Goal: Information Seeking & Learning: Compare options

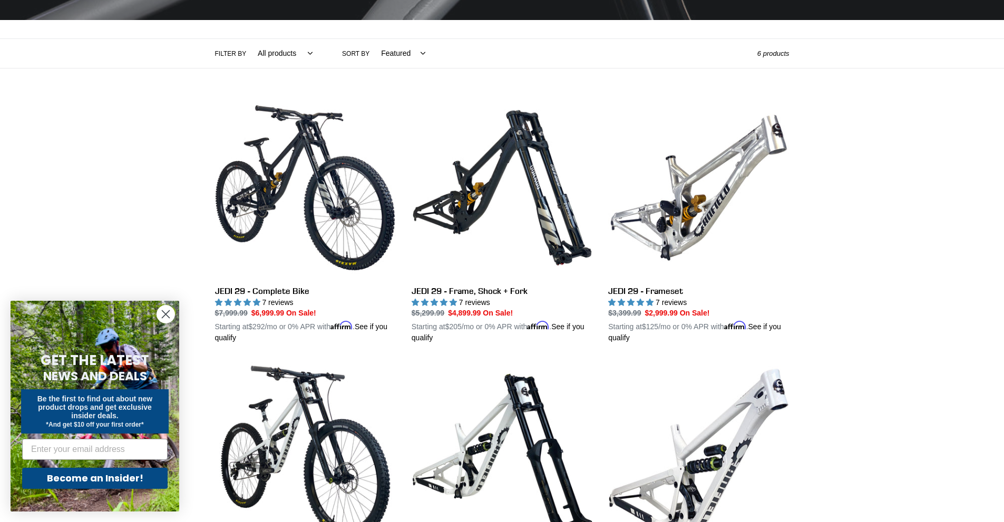
click at [383, 61] on select "Featured Best selling Alphabetically, A-Z Alphabetically, Z-A Price, low to hig…" at bounding box center [401, 53] width 58 height 29
select select "price-ascending"
click at [372, 39] on select "Featured Best selling Alphabetically, A-Z Alphabetically, Z-A Price, low to hig…" at bounding box center [401, 53] width 58 height 29
